Goal: Task Accomplishment & Management: Manage account settings

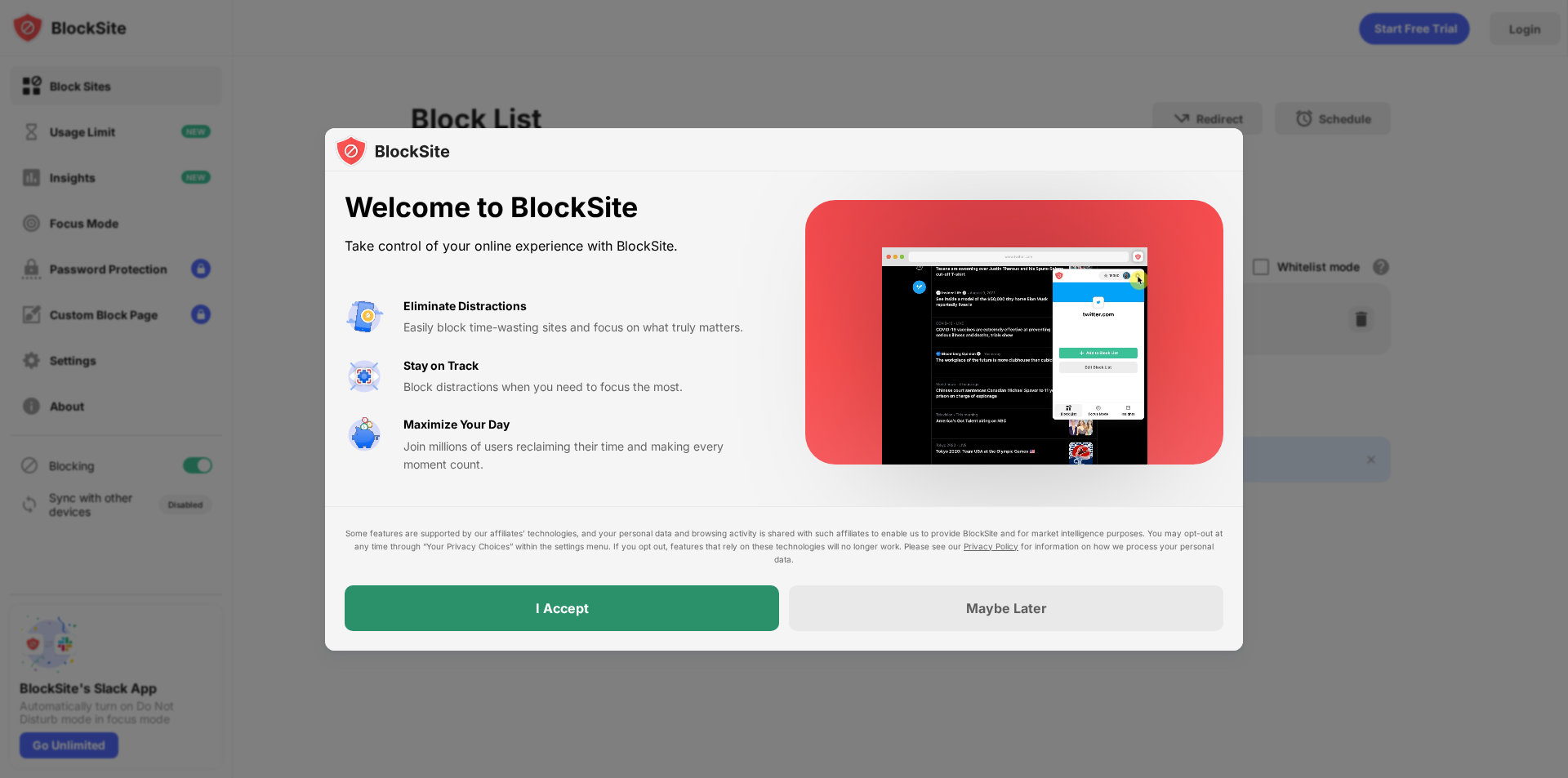
click at [540, 603] on div "I Accept" at bounding box center [562, 608] width 54 height 16
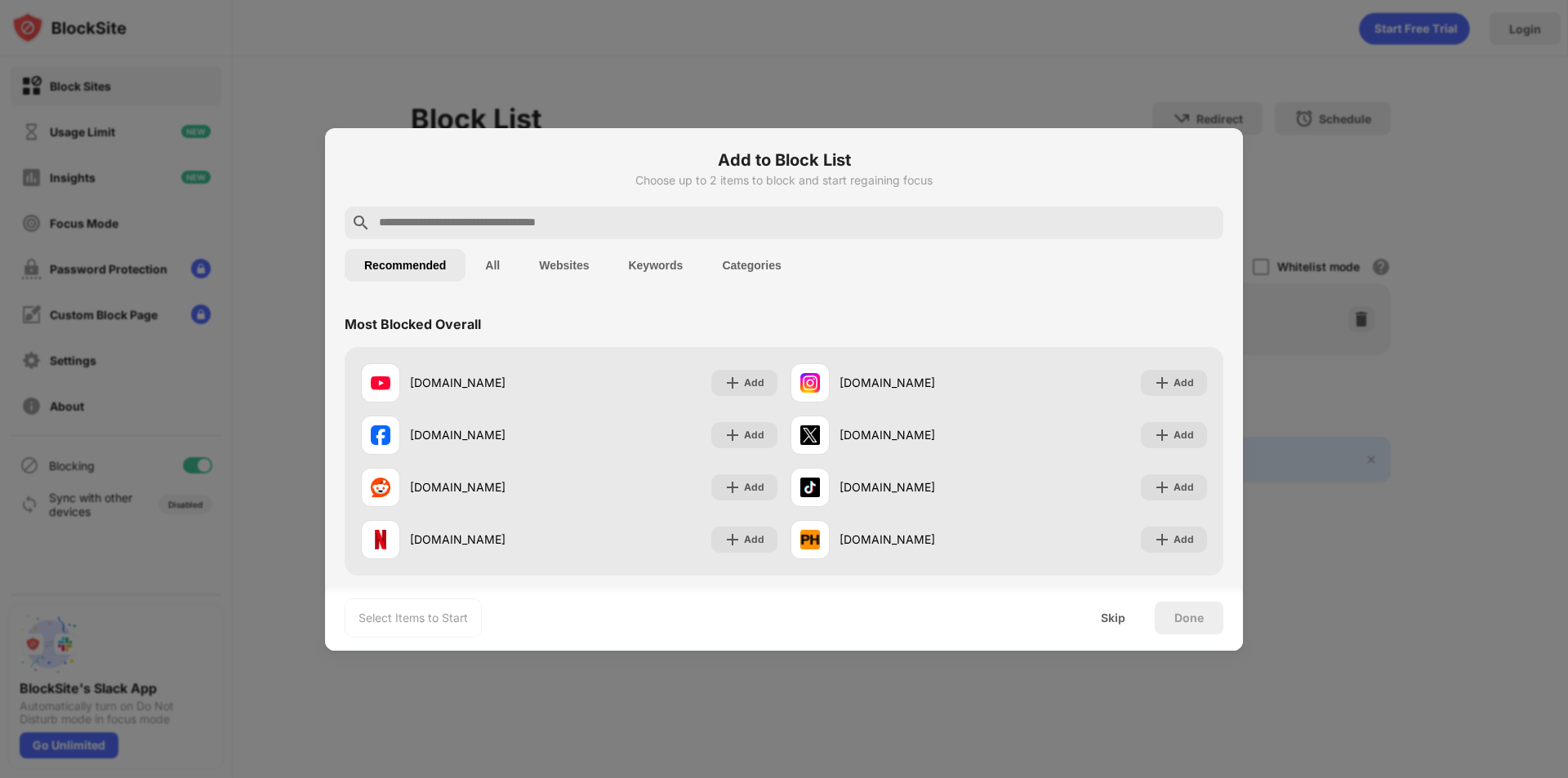
click at [495, 274] on button "All" at bounding box center [492, 266] width 54 height 33
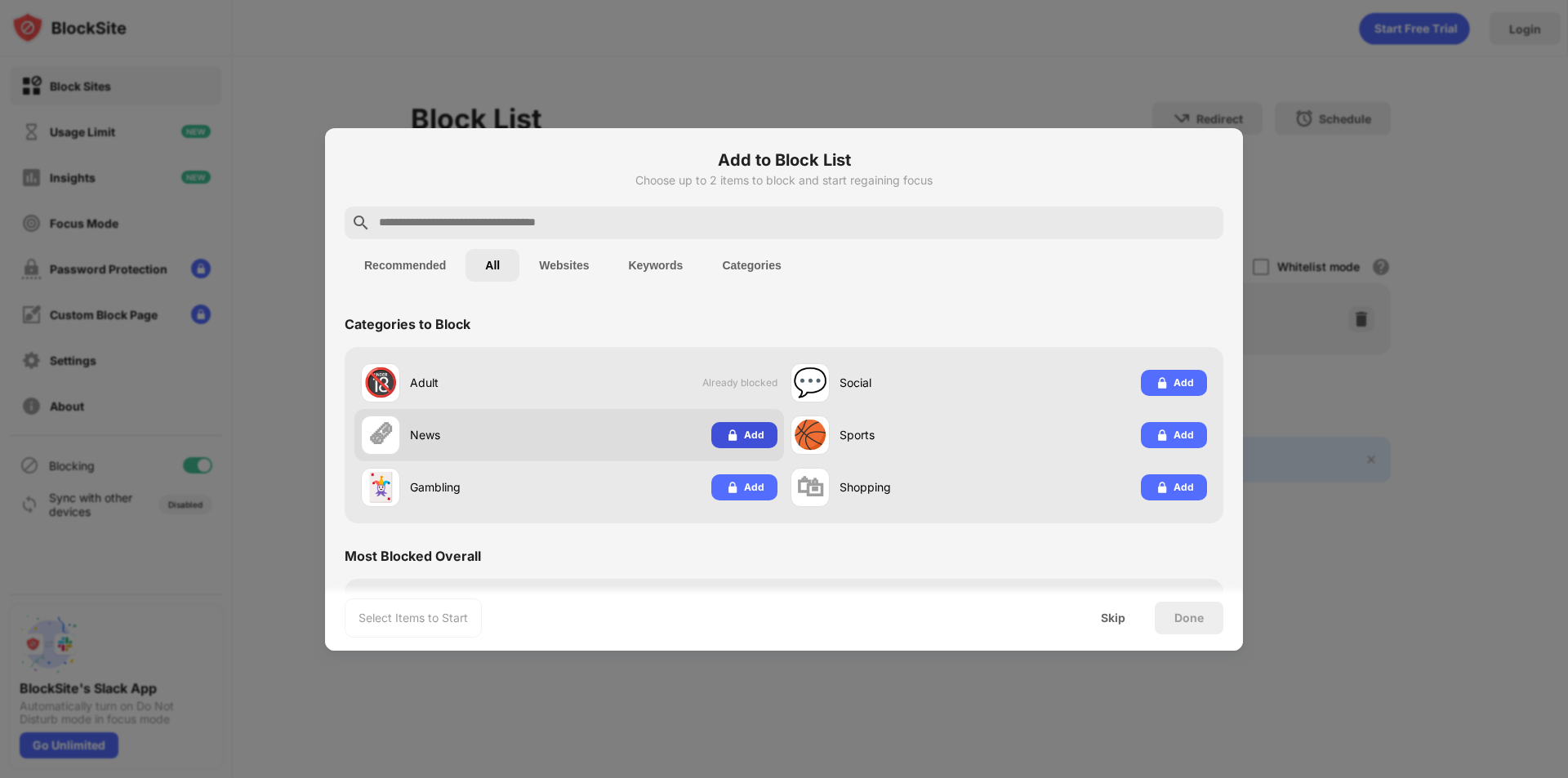
click at [735, 438] on img at bounding box center [733, 435] width 16 height 16
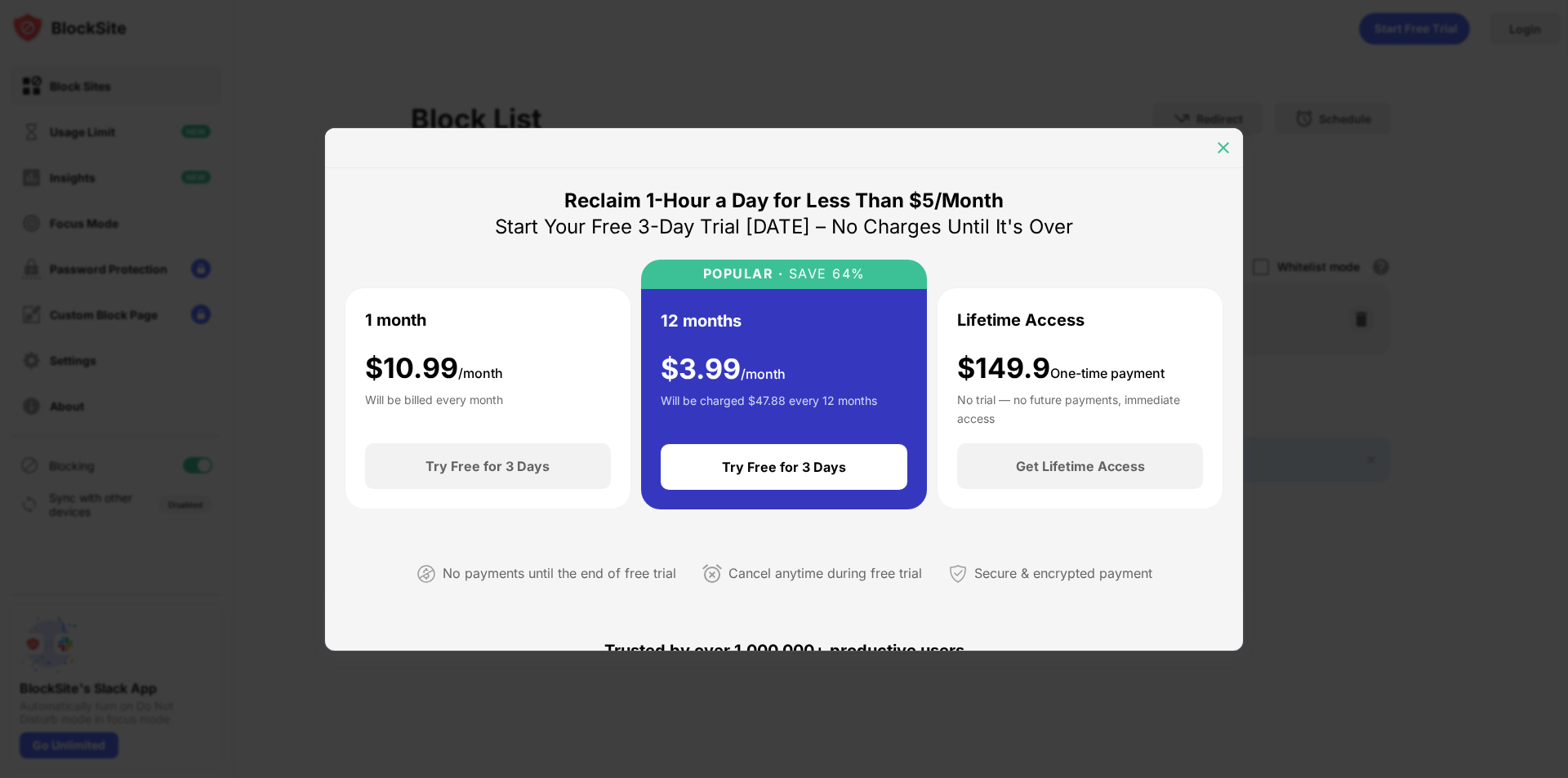
click at [1227, 137] on div at bounding box center [1222, 148] width 26 height 26
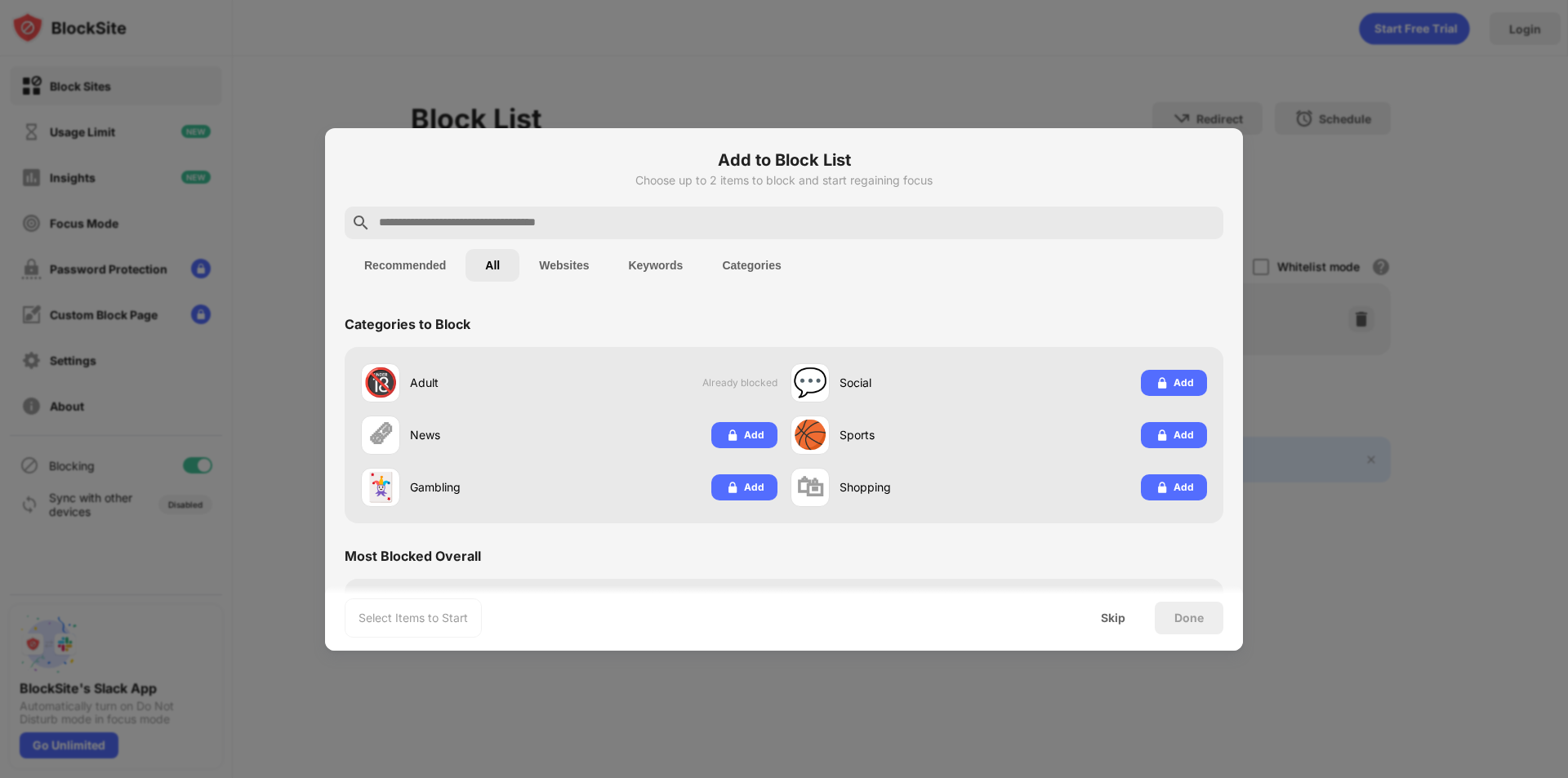
click at [546, 254] on button "Websites" at bounding box center [564, 266] width 89 height 33
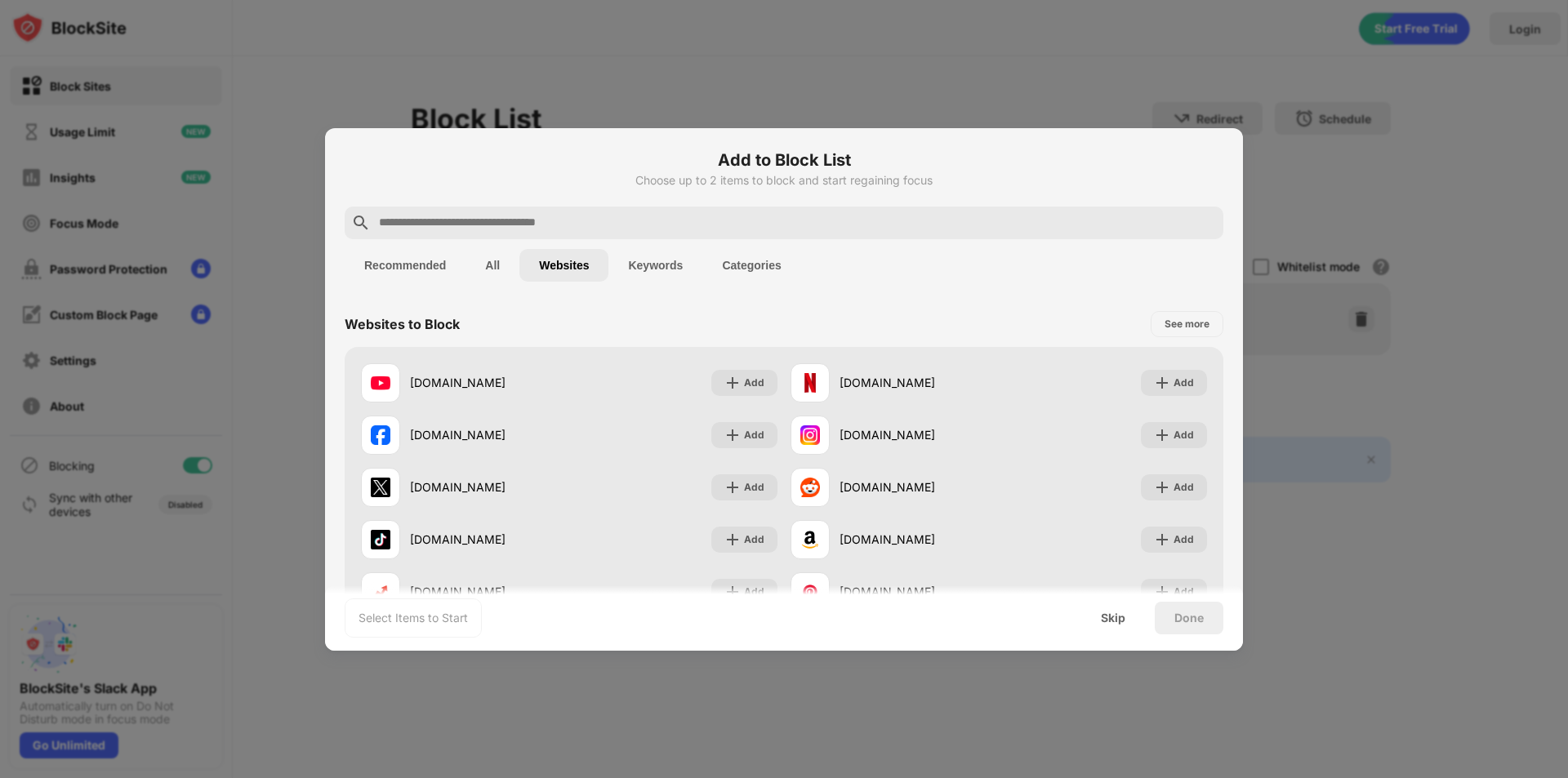
click at [645, 256] on button "Keywords" at bounding box center [656, 266] width 94 height 33
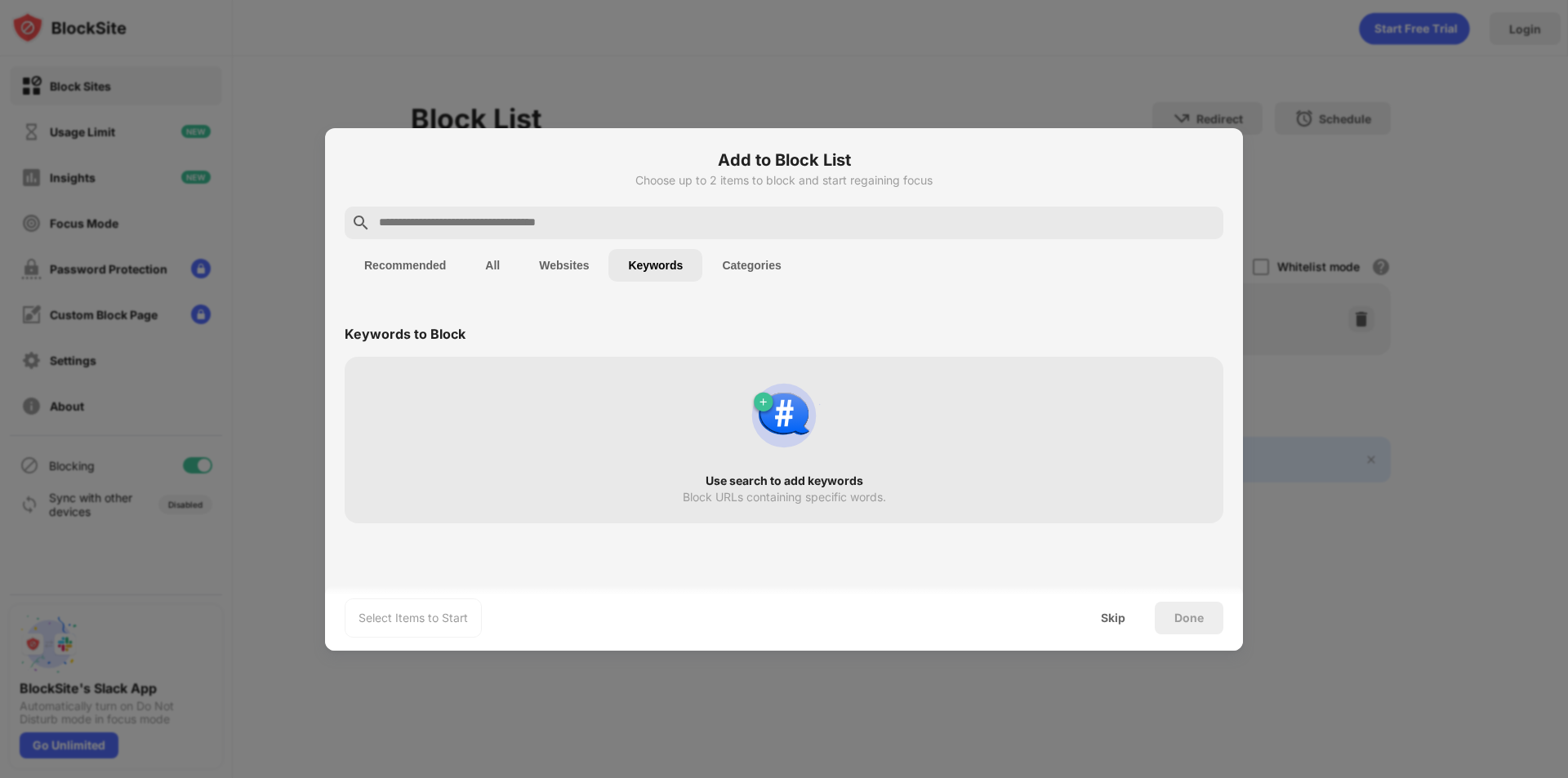
click at [725, 266] on button "Categories" at bounding box center [751, 266] width 98 height 33
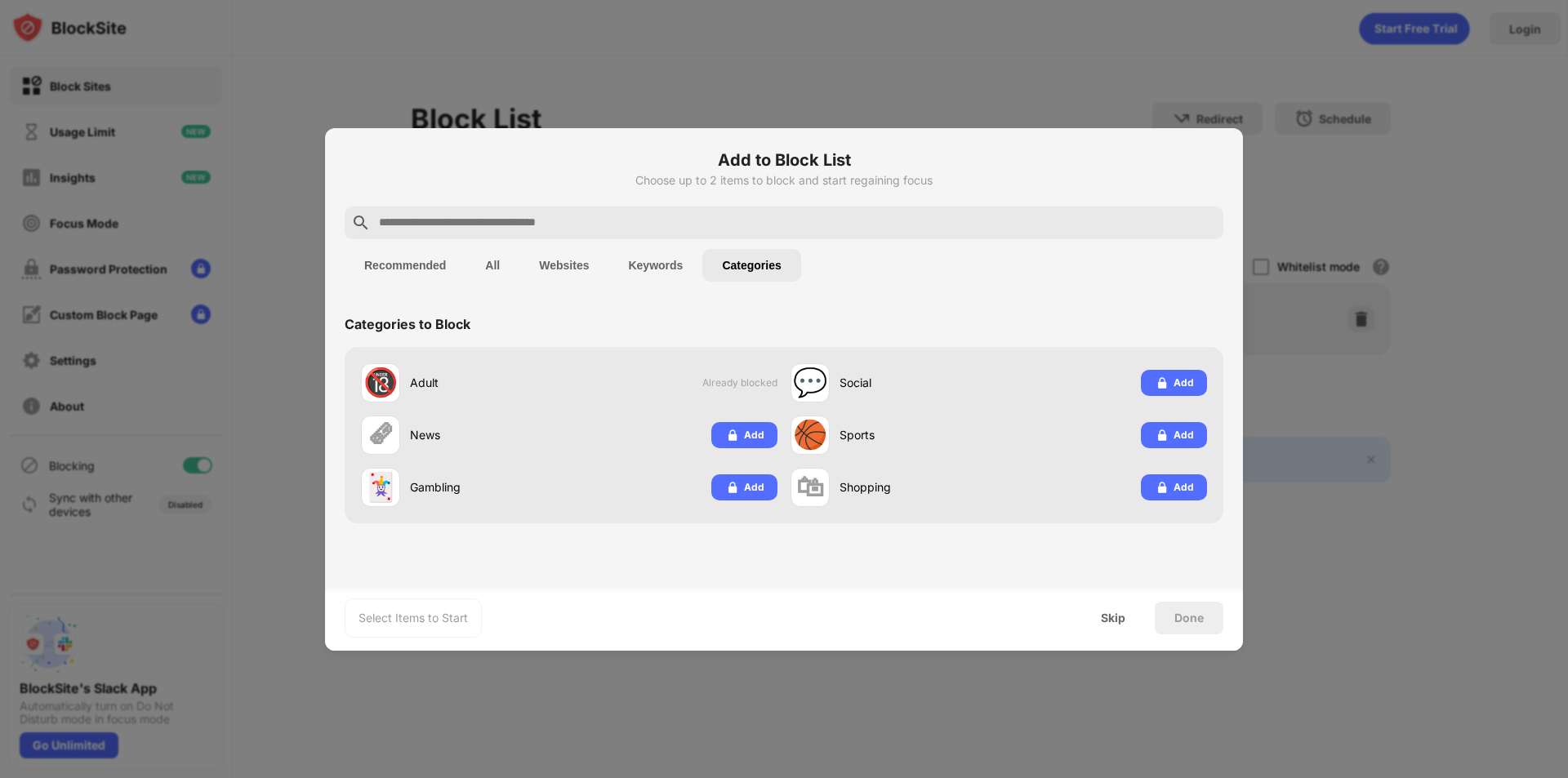
click at [422, 264] on button "Recommended" at bounding box center [404, 266] width 121 height 33
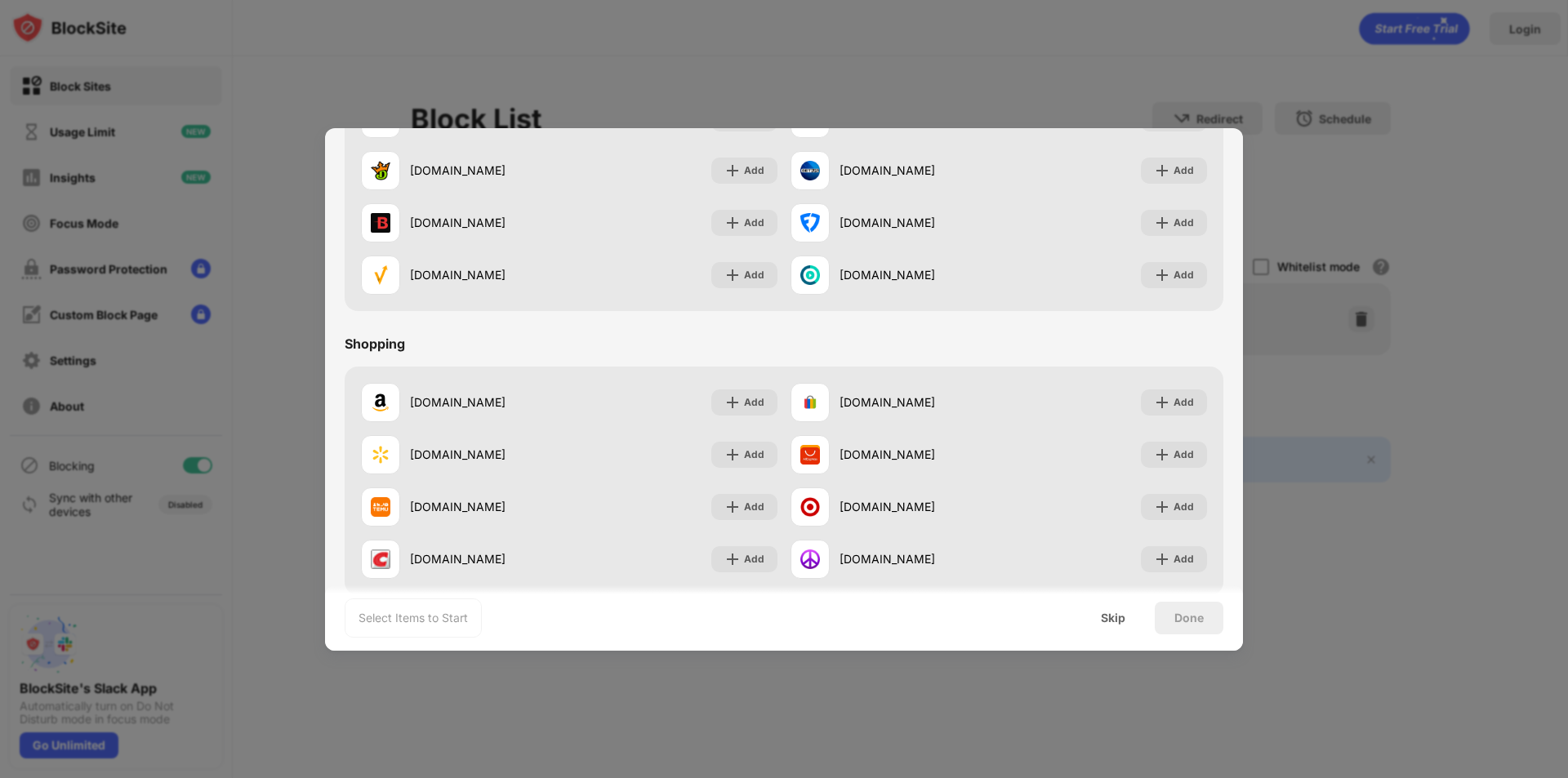
scroll to position [1711, 0]
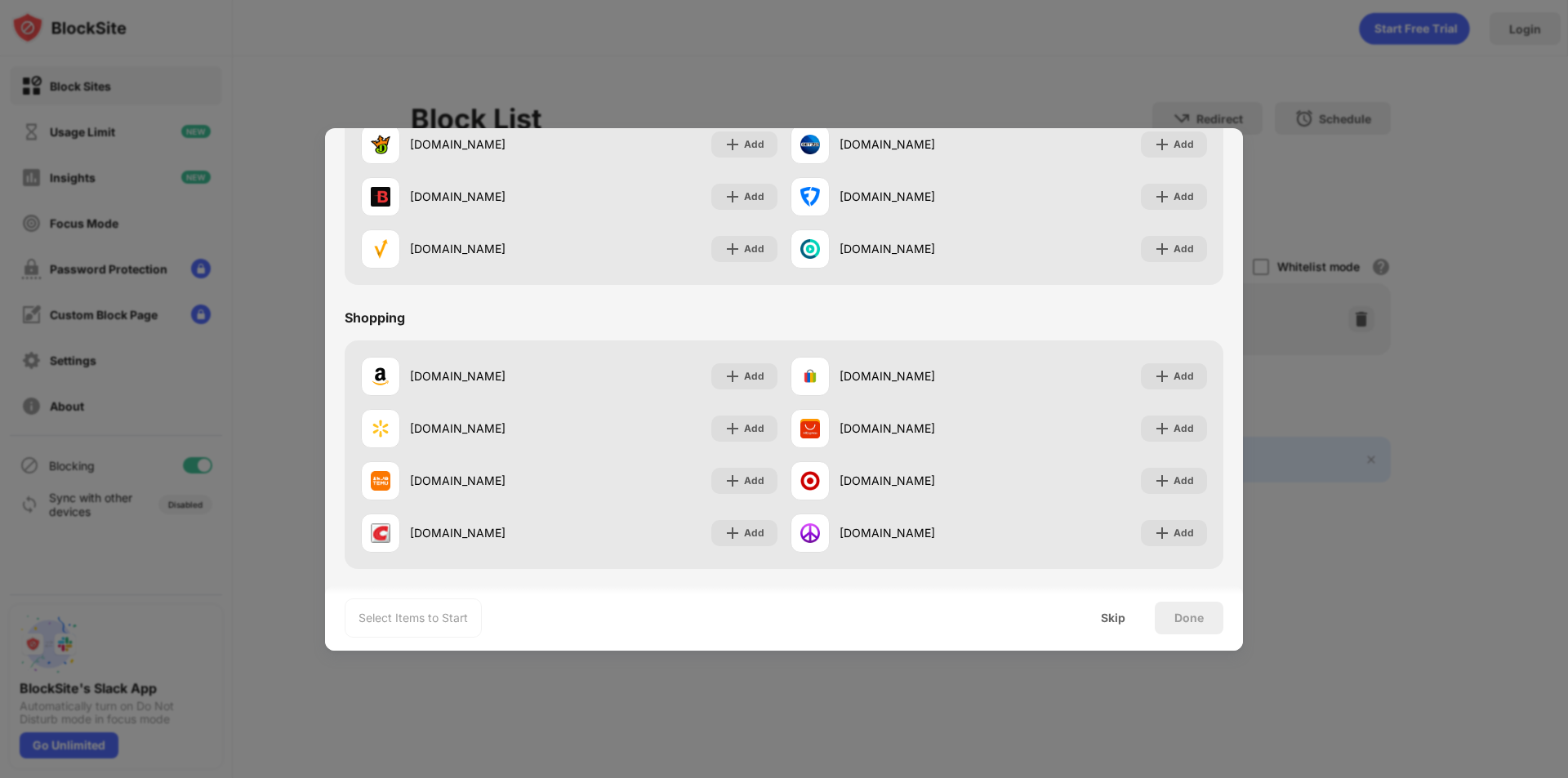
click at [1190, 615] on div "Done" at bounding box center [1189, 618] width 29 height 13
drag, startPoint x: 1238, startPoint y: 586, endPoint x: 1218, endPoint y: 306, distance: 280.7
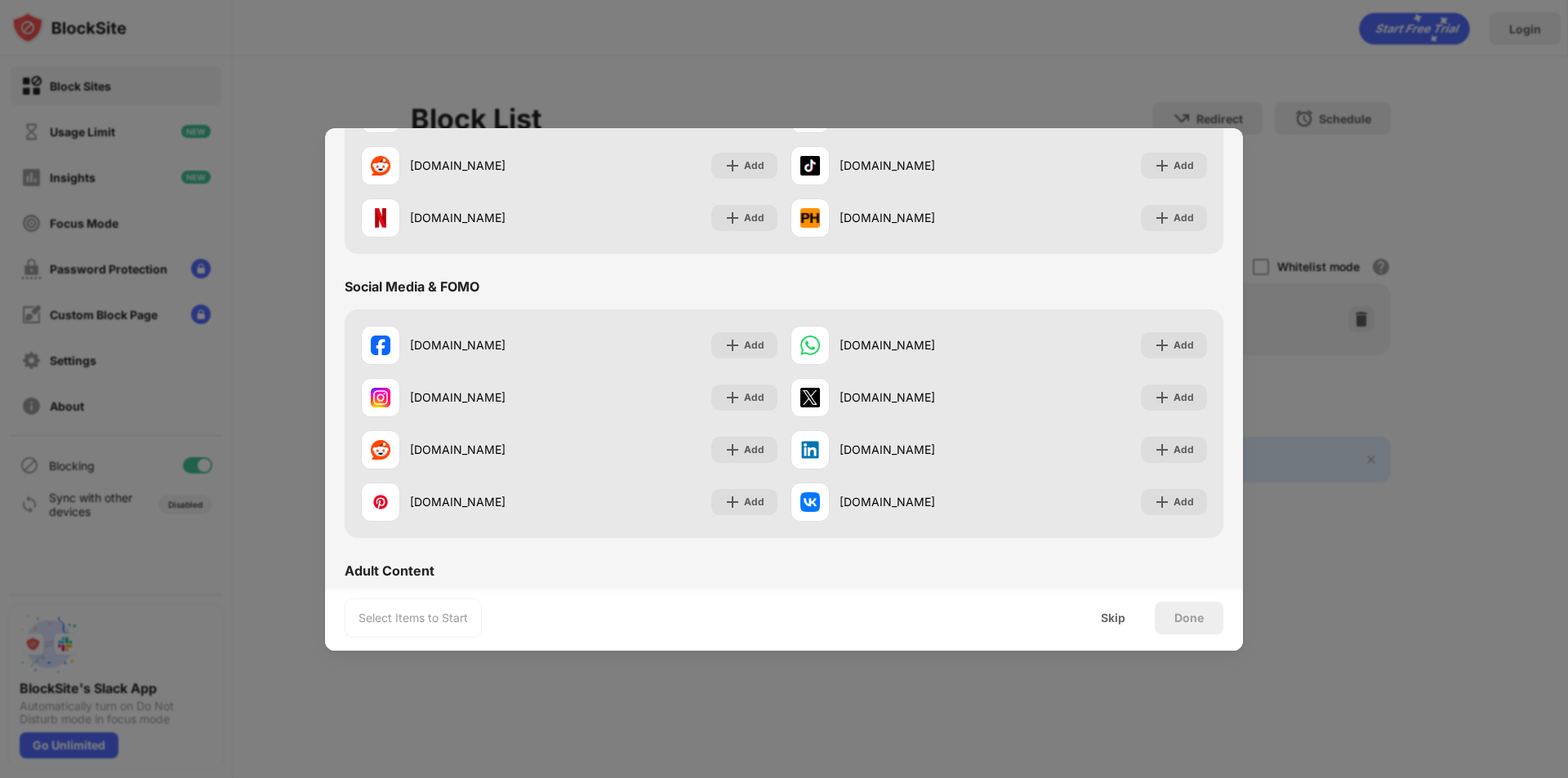
scroll to position [0, 0]
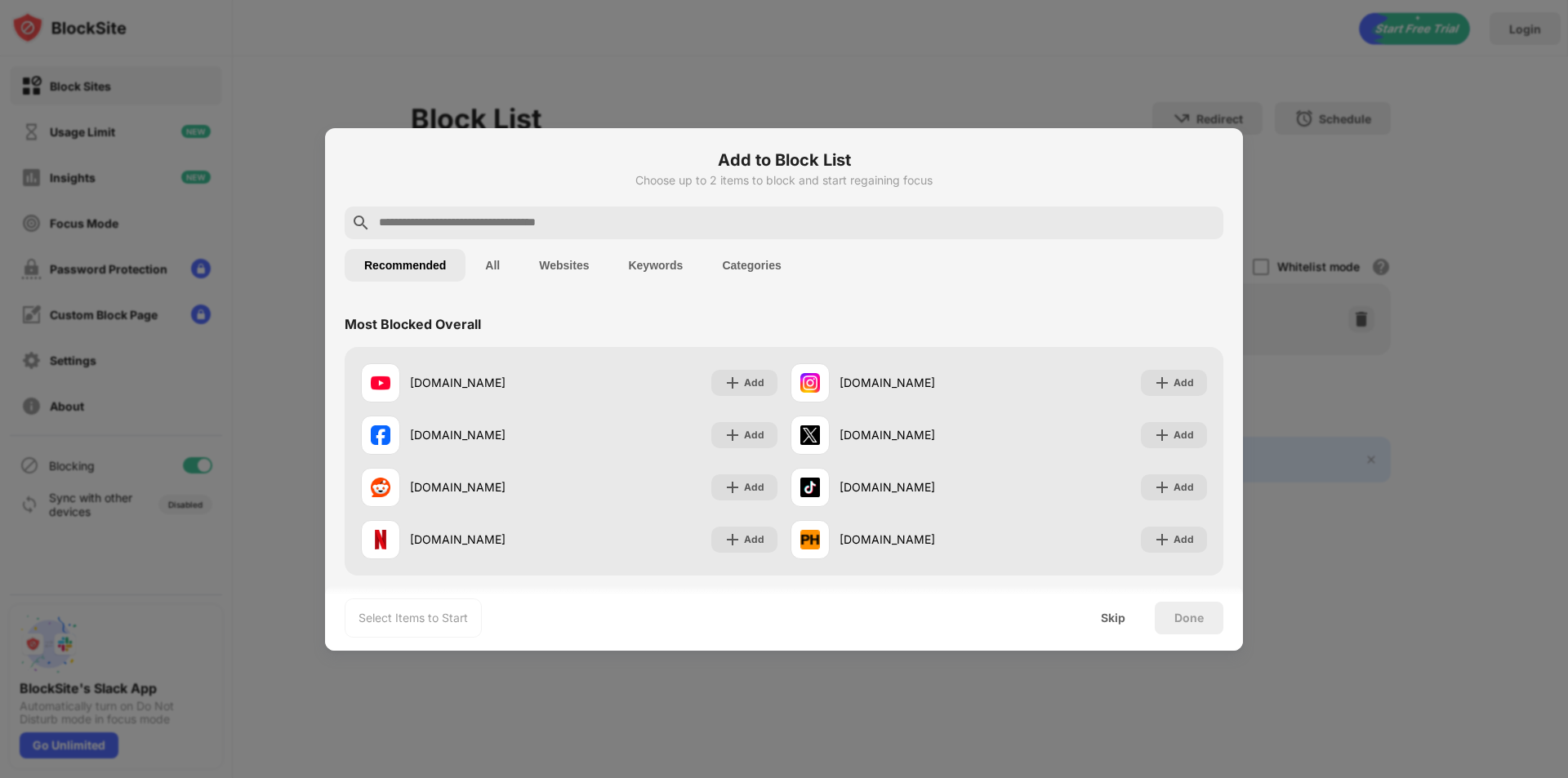
click at [497, 260] on button "All" at bounding box center [492, 266] width 54 height 33
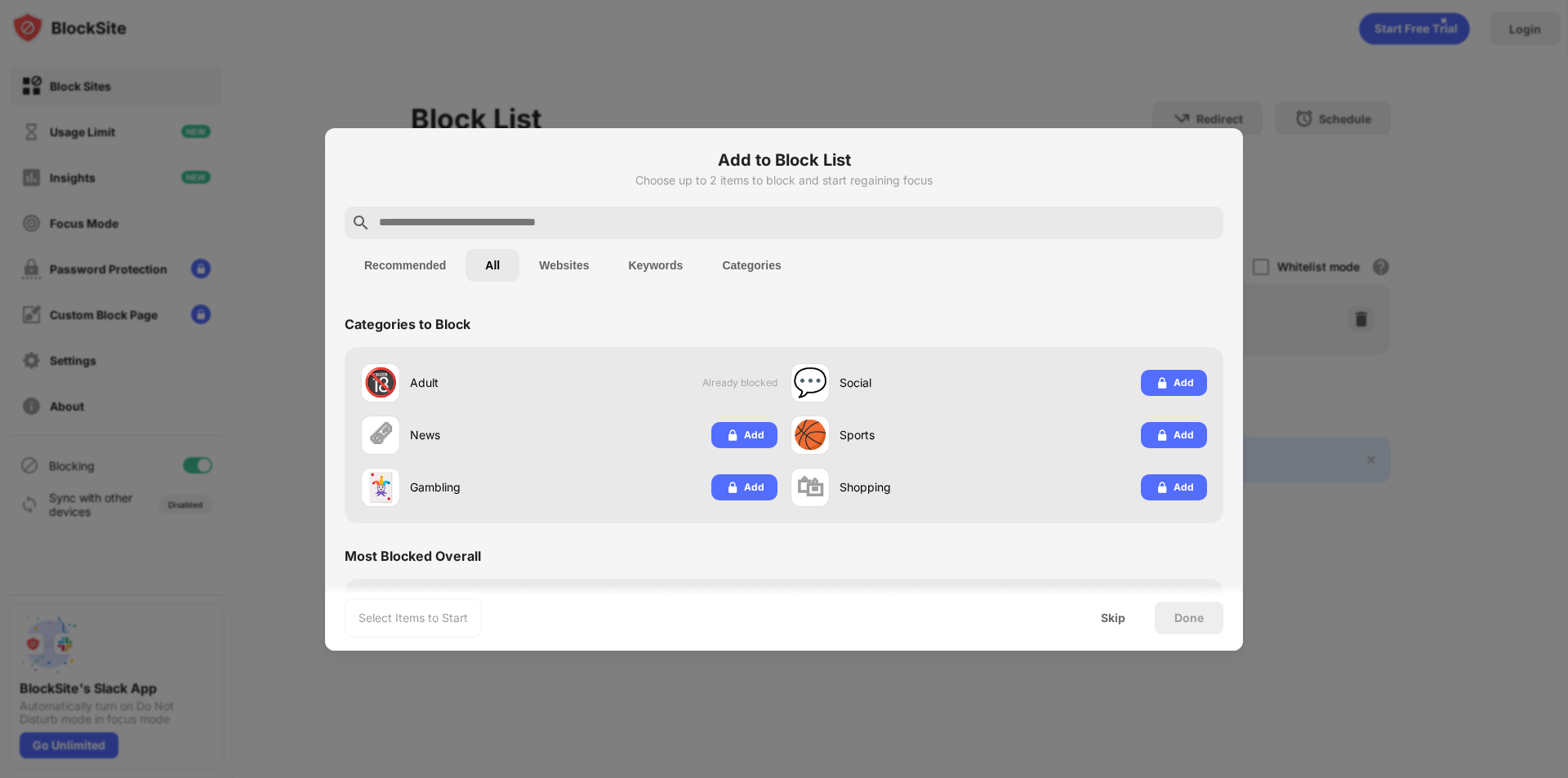
click at [497, 260] on button "All" at bounding box center [492, 266] width 54 height 33
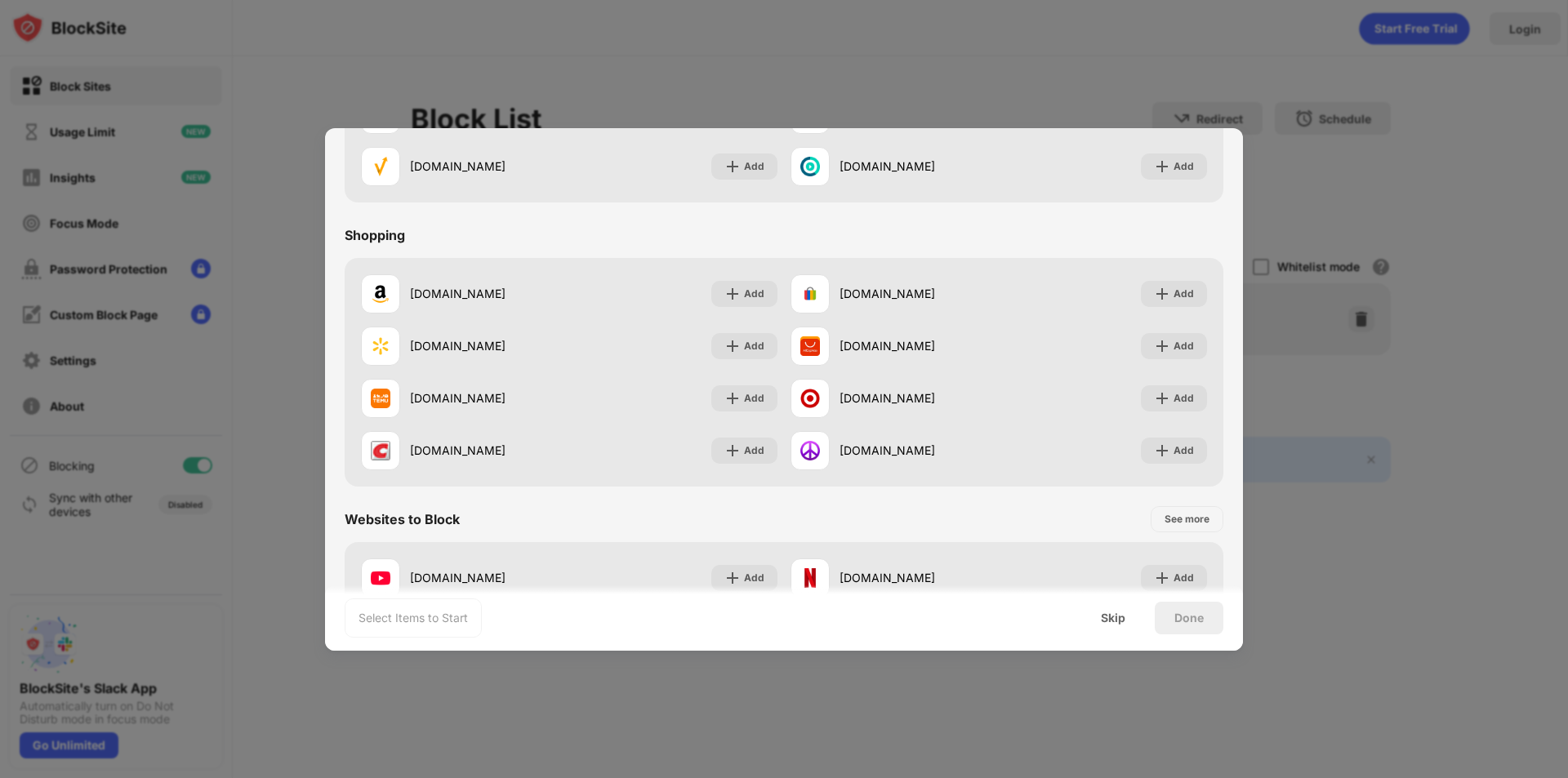
scroll to position [2135, 0]
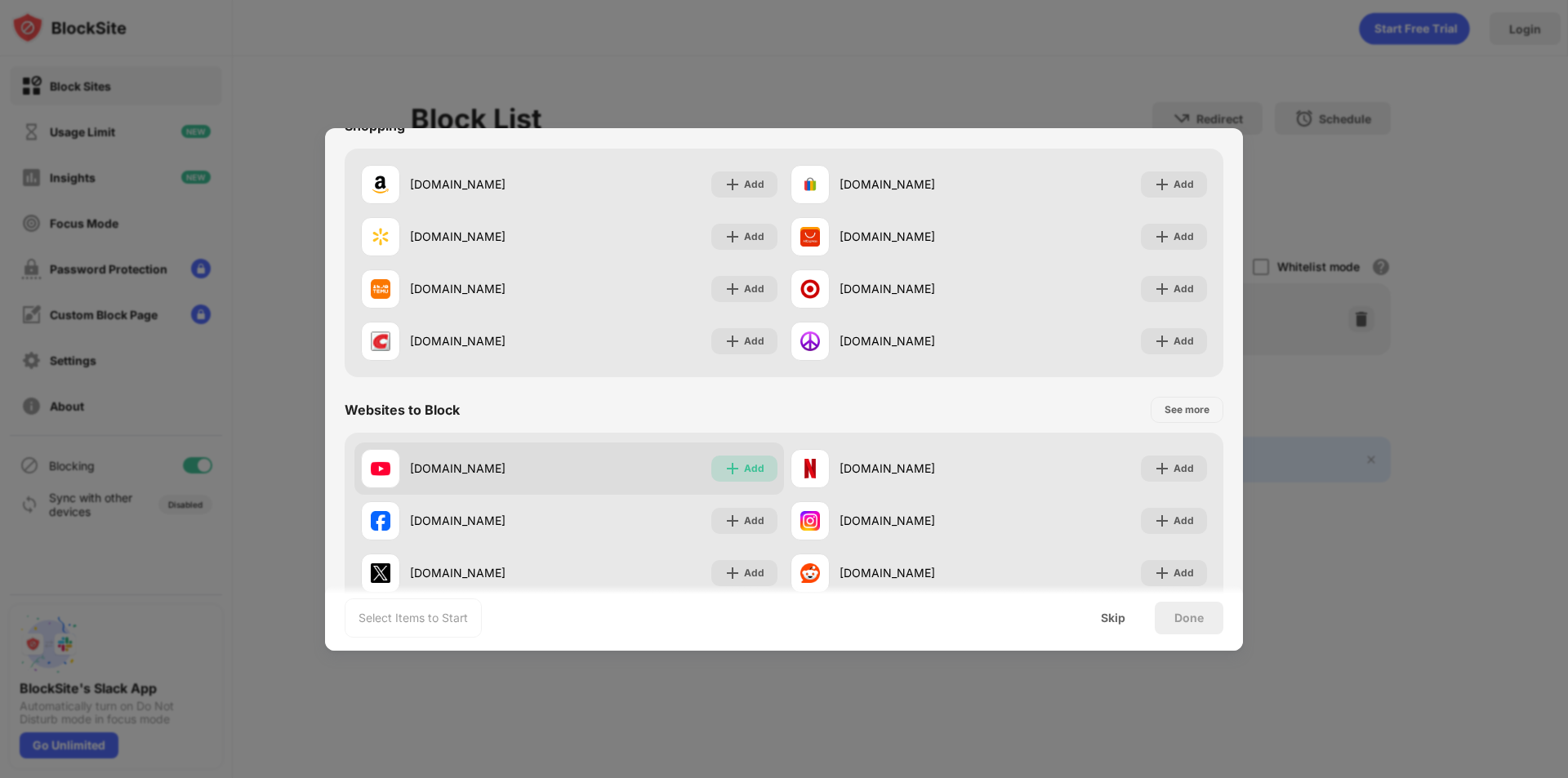
click at [749, 478] on div "Add" at bounding box center [744, 468] width 66 height 26
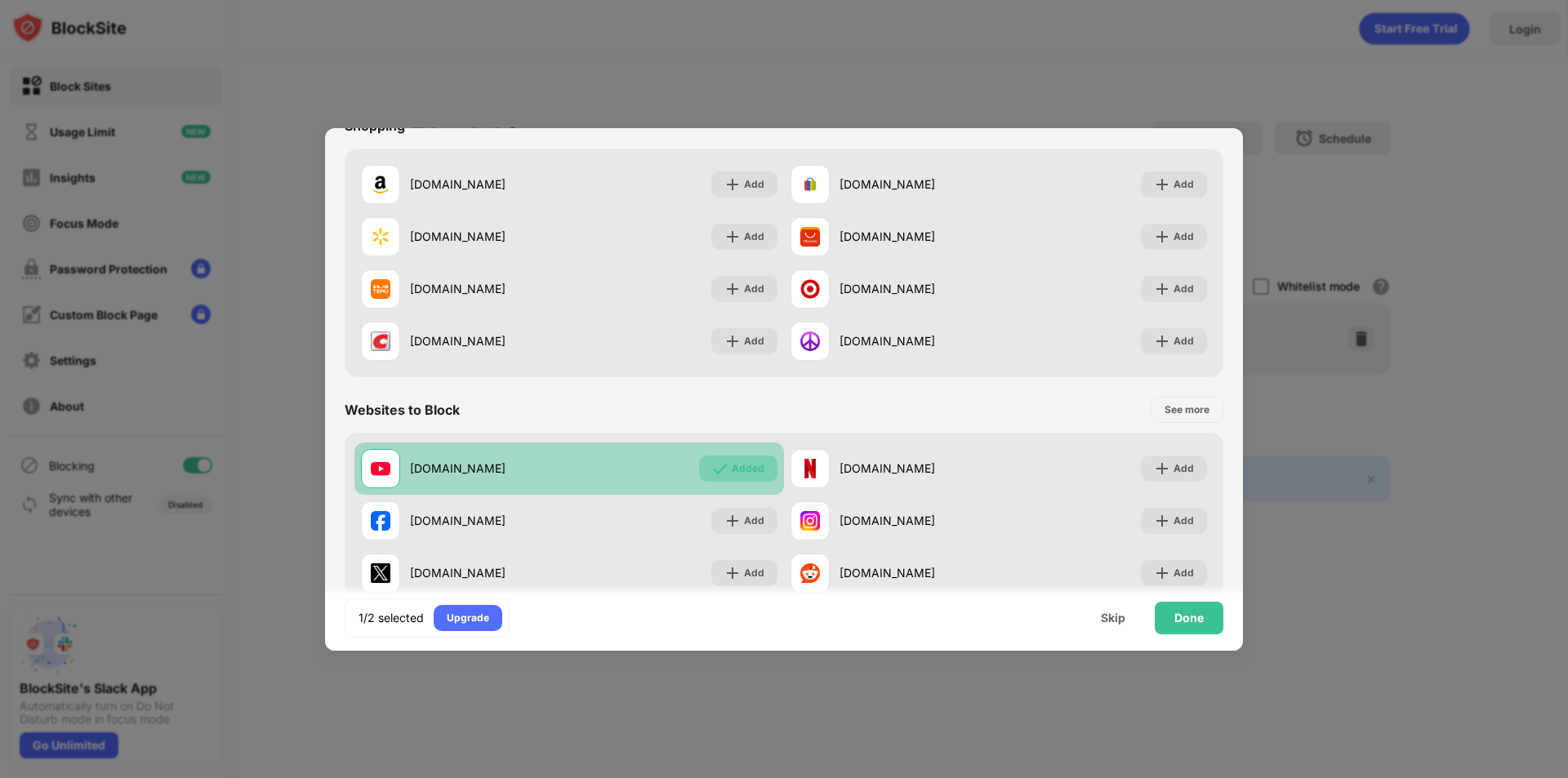
click at [765, 462] on div "Added" at bounding box center [738, 468] width 78 height 26
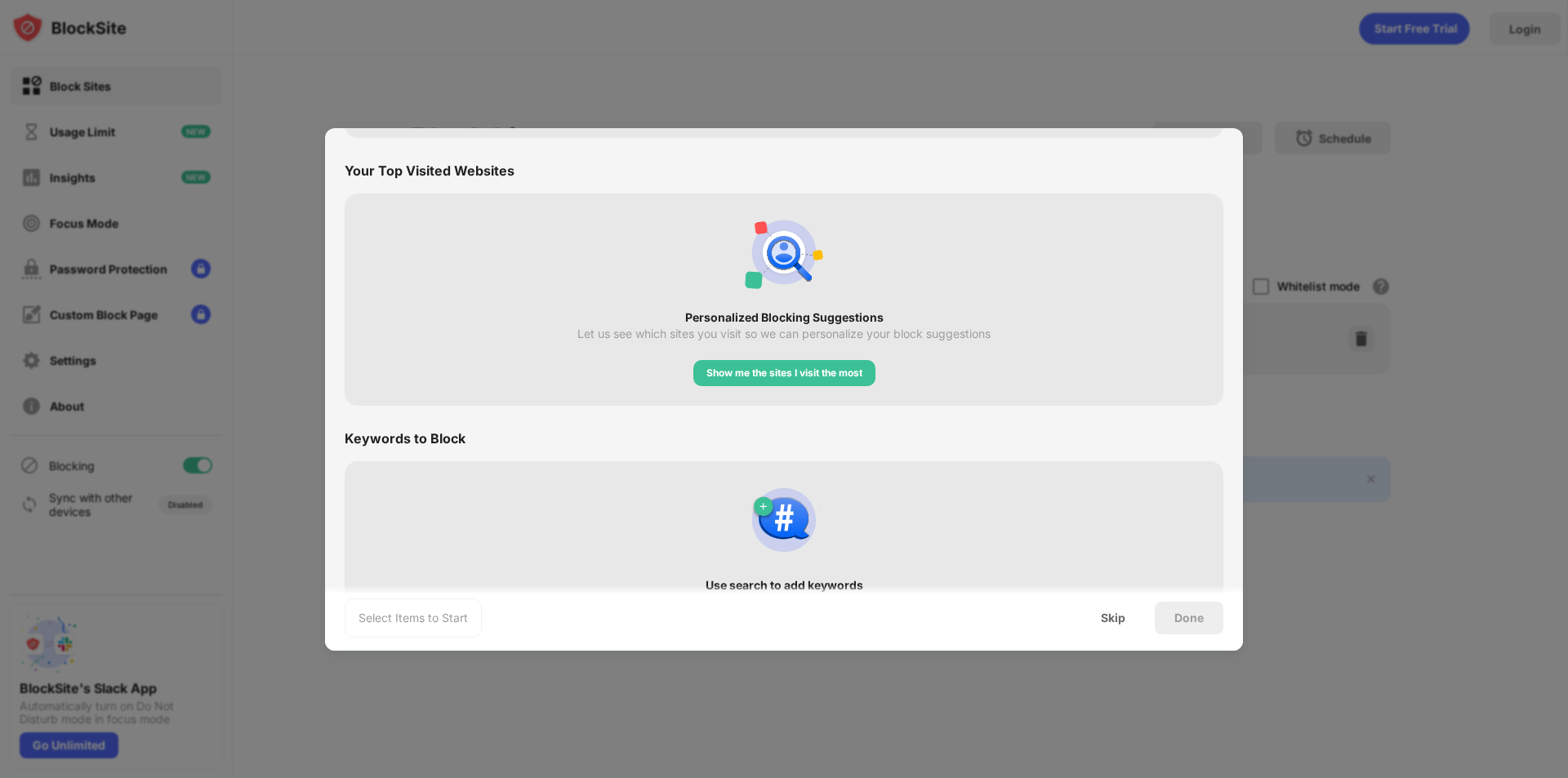
scroll to position [0, 0]
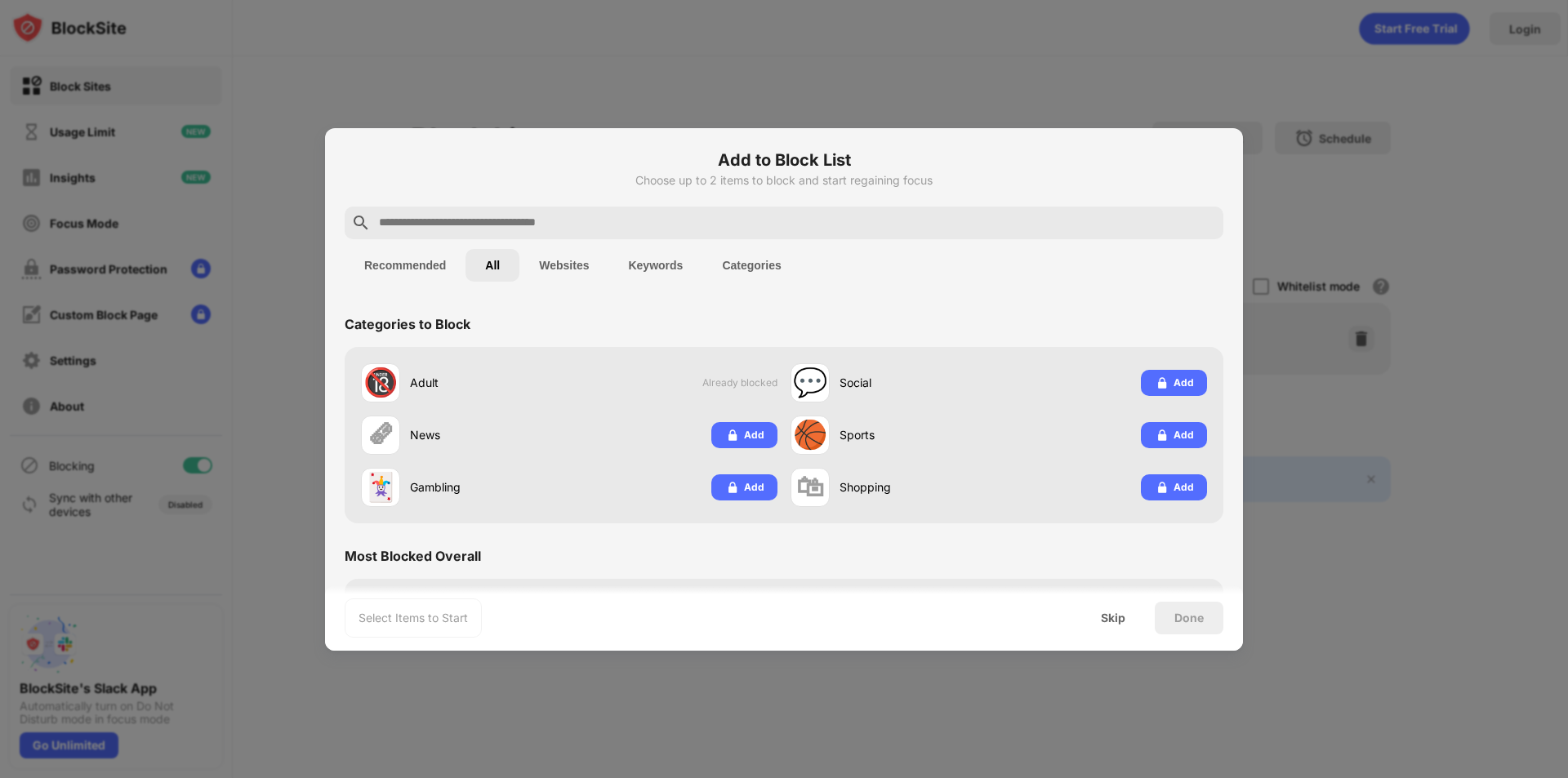
click at [531, 266] on button "Websites" at bounding box center [564, 266] width 89 height 33
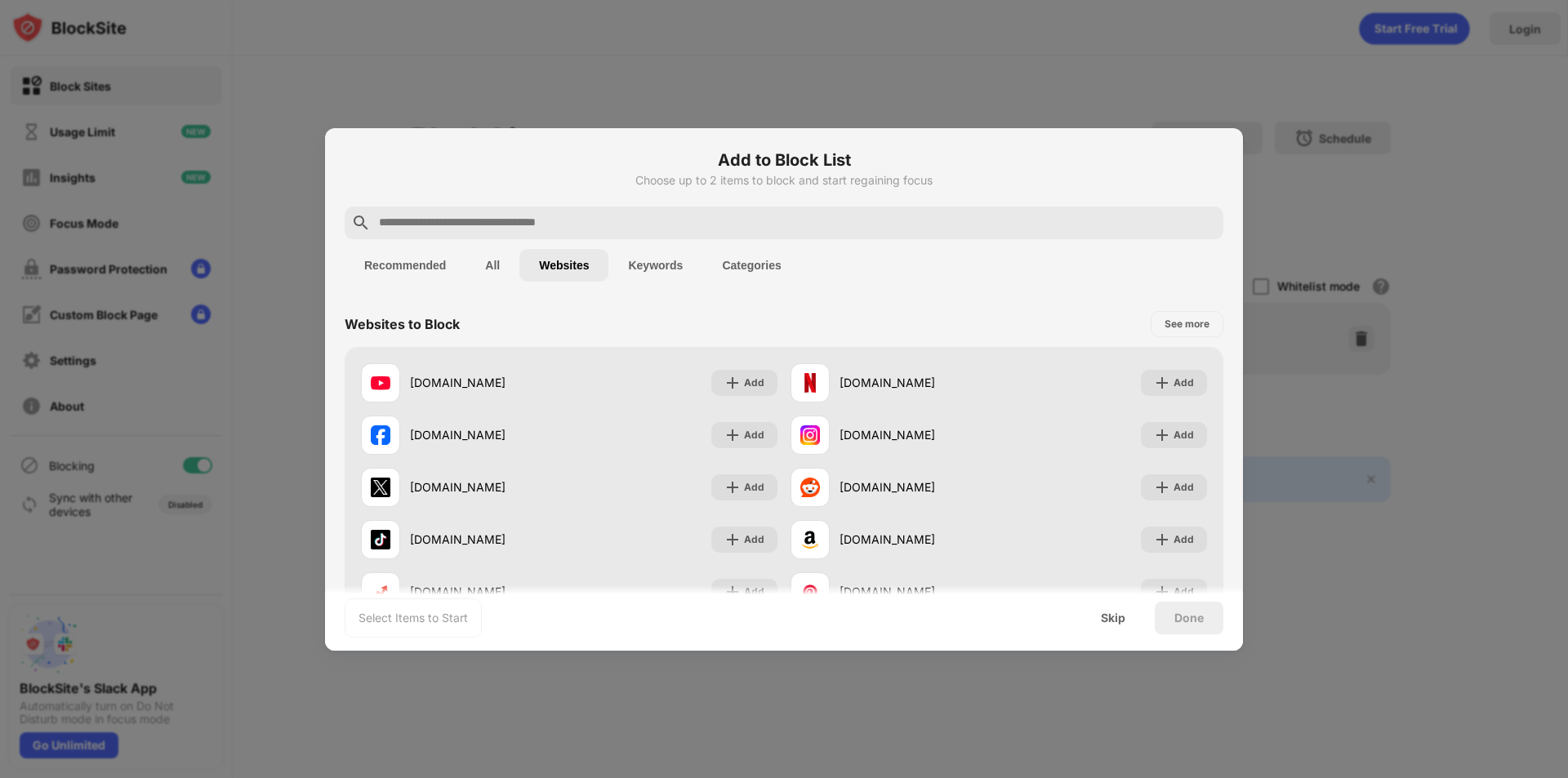
click at [1354, 70] on div at bounding box center [784, 389] width 1568 height 778
click at [1092, 610] on div "Skip" at bounding box center [1113, 618] width 63 height 33
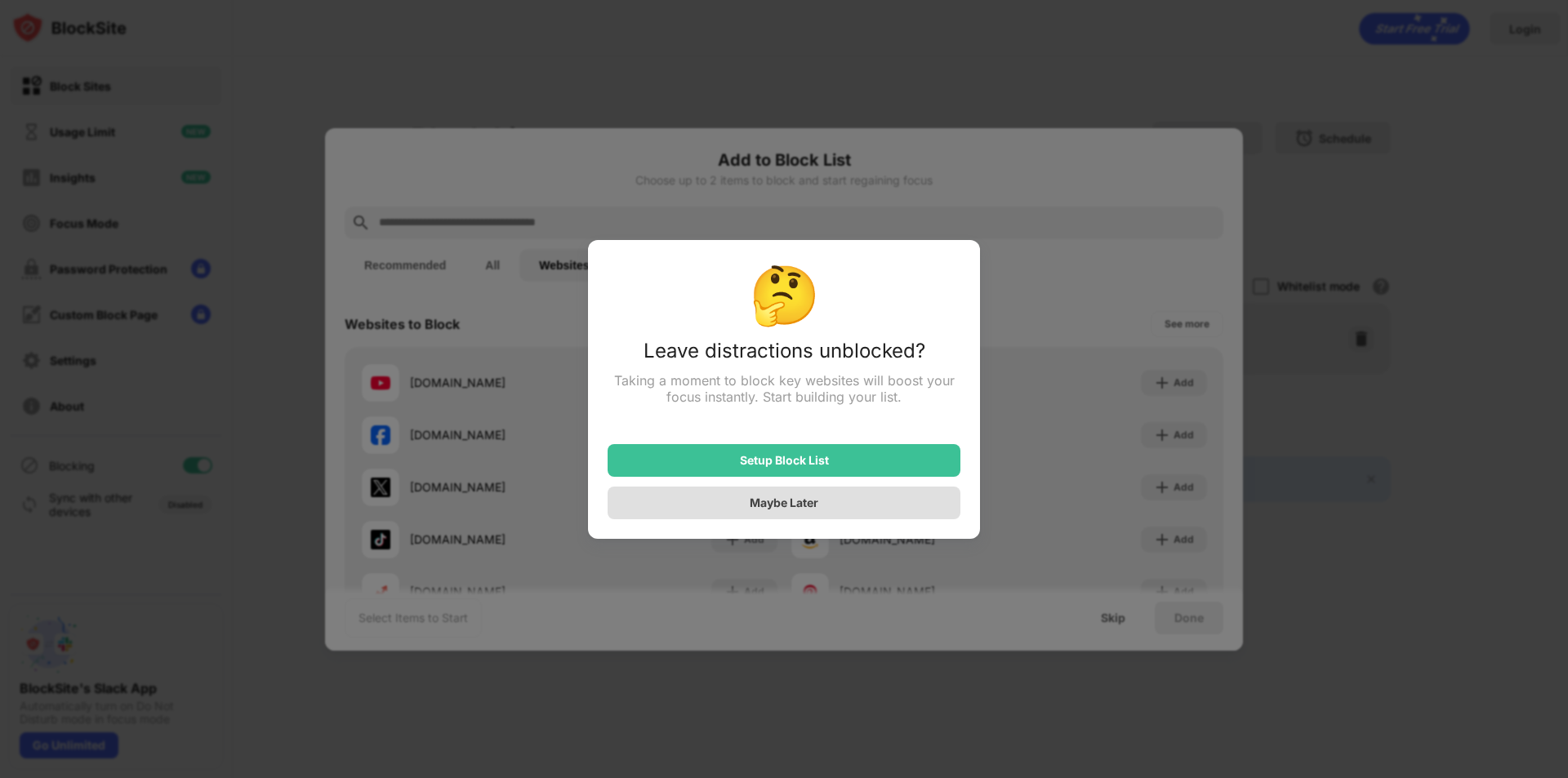
click at [765, 519] on div "Maybe Later" at bounding box center [784, 503] width 353 height 33
